Goal: Task Accomplishment & Management: Manage account settings

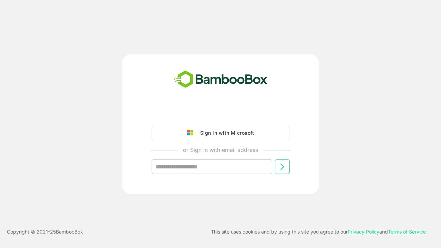
type input "**********"
click at [282, 167] on icon at bounding box center [282, 167] width 8 height 8
